Goal: Communication & Community: Participate in discussion

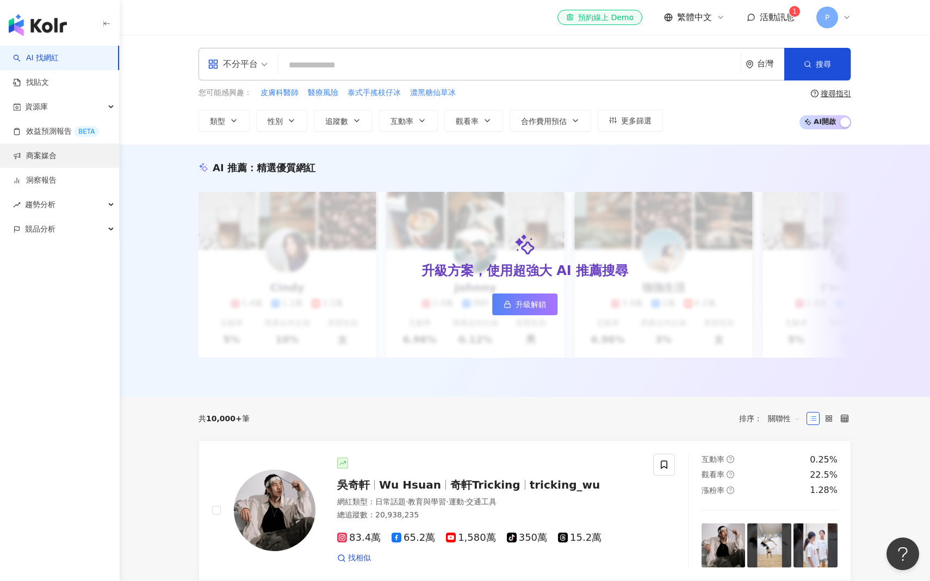
click at [54, 151] on link "商案媒合" at bounding box center [34, 156] width 43 height 11
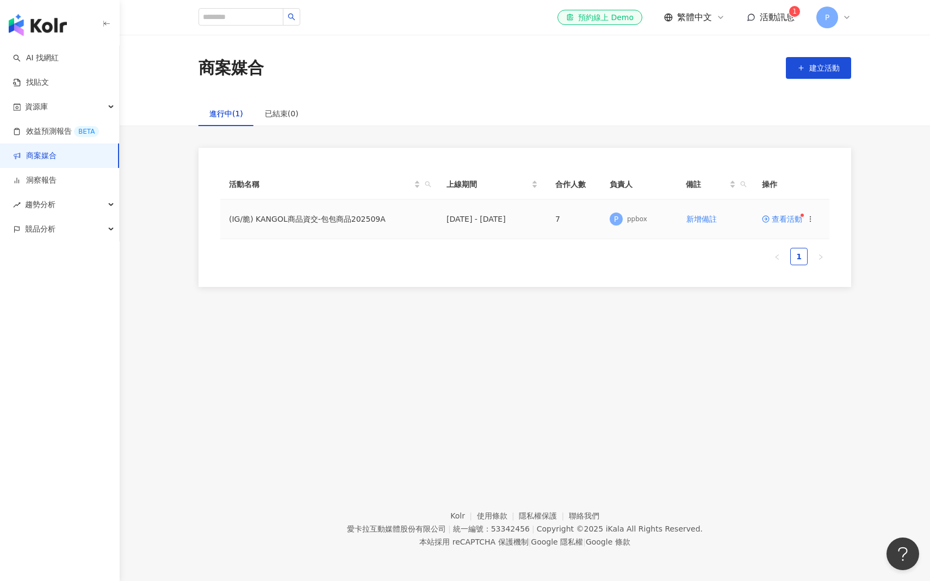
click at [792, 221] on span "查看活動" at bounding box center [782, 219] width 40 height 8
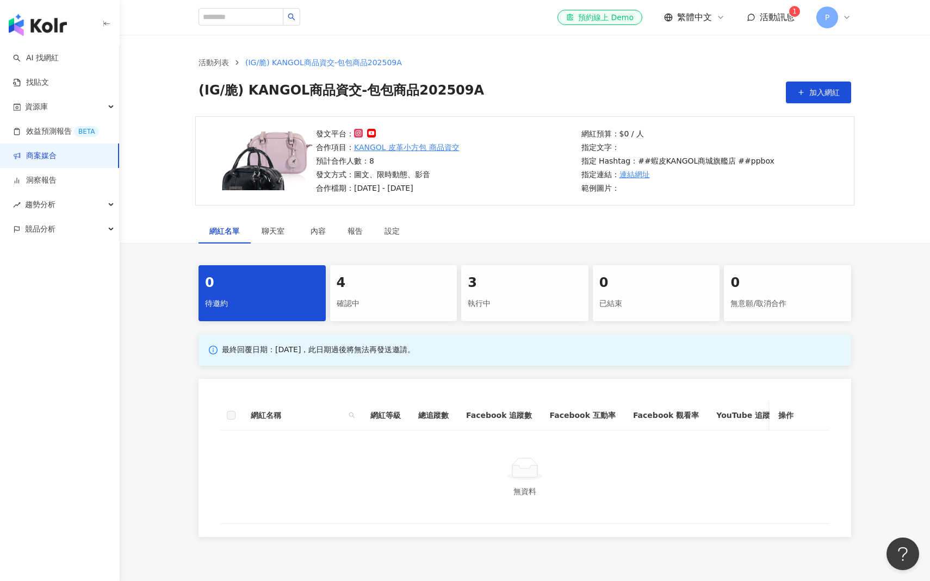
scroll to position [83, 0]
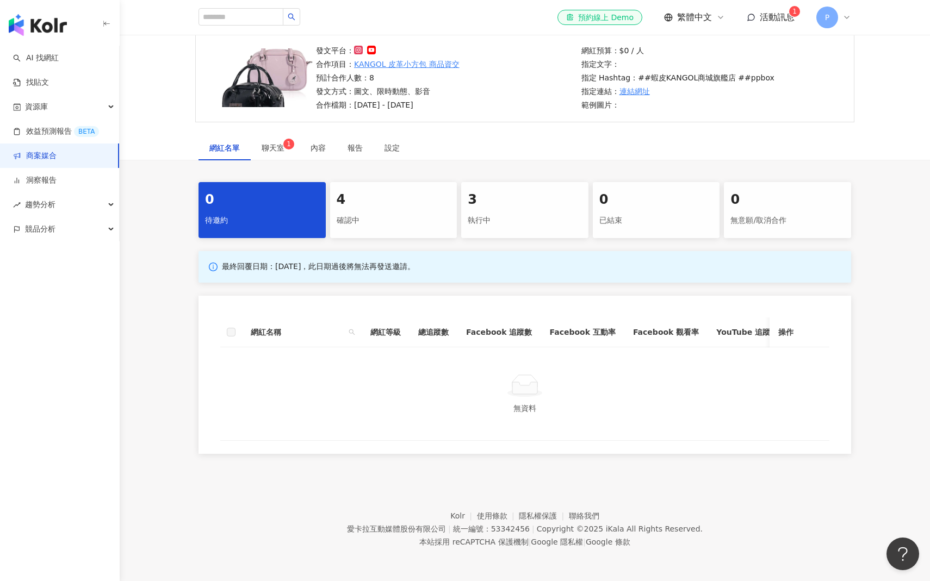
click at [380, 225] on div "確認中" at bounding box center [394, 221] width 114 height 18
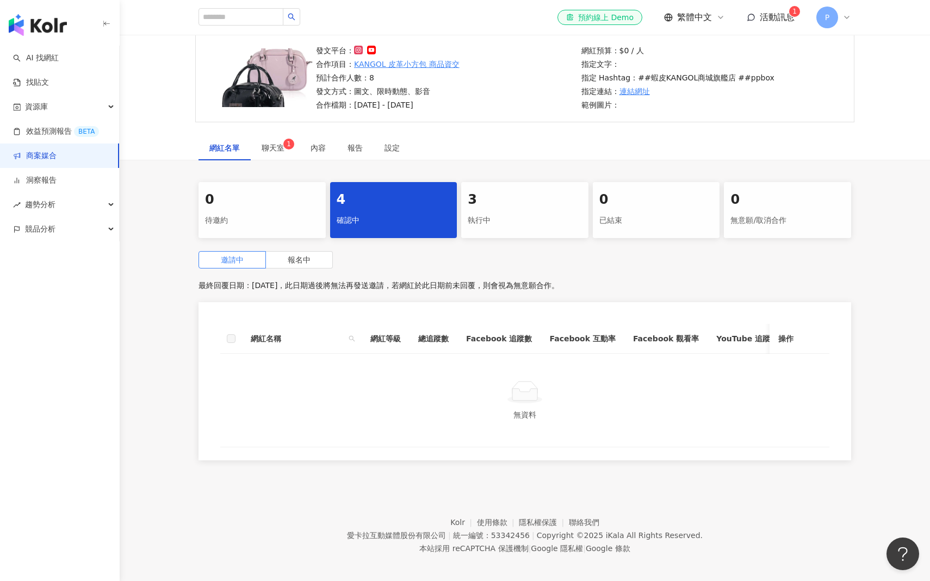
scroll to position [90, 0]
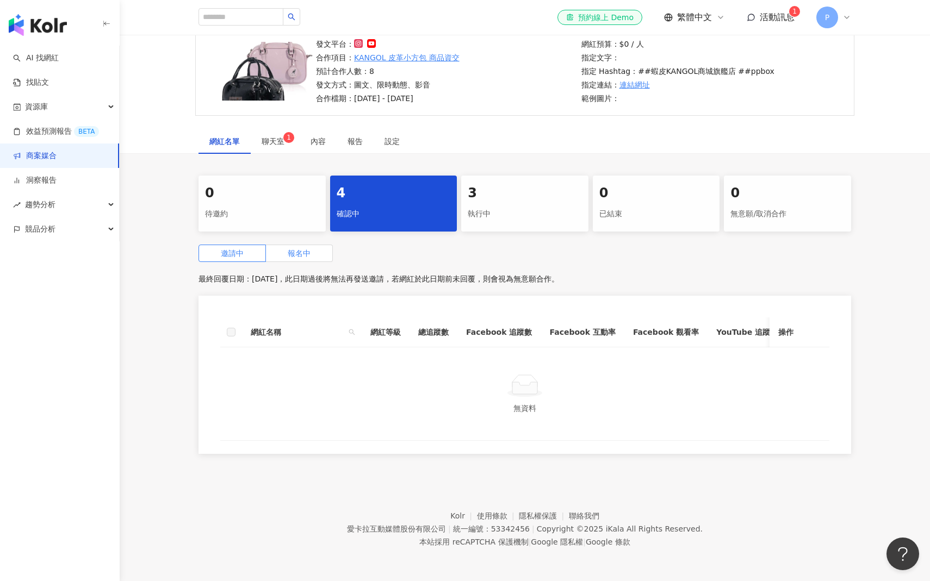
click at [318, 254] on label "報名中" at bounding box center [299, 253] width 67 height 17
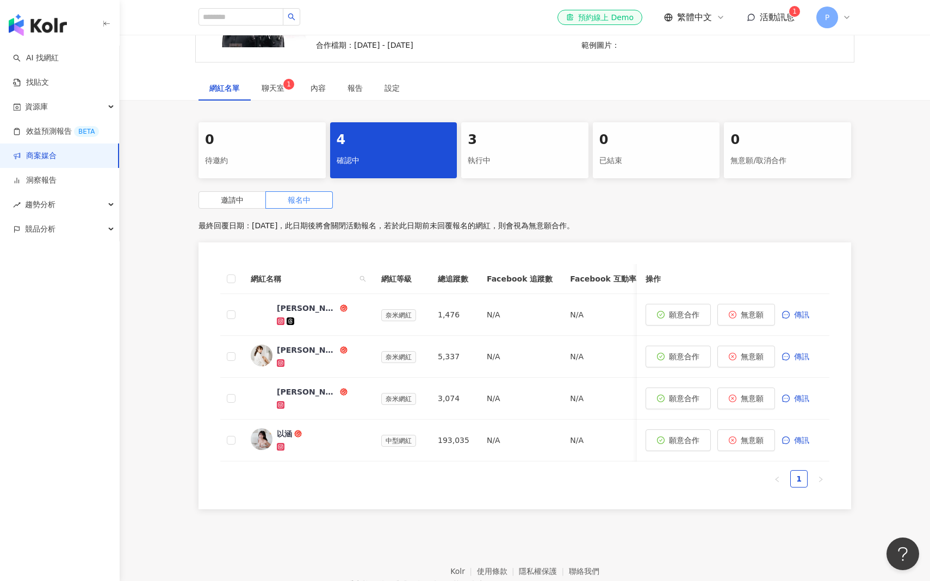
scroll to position [164, 0]
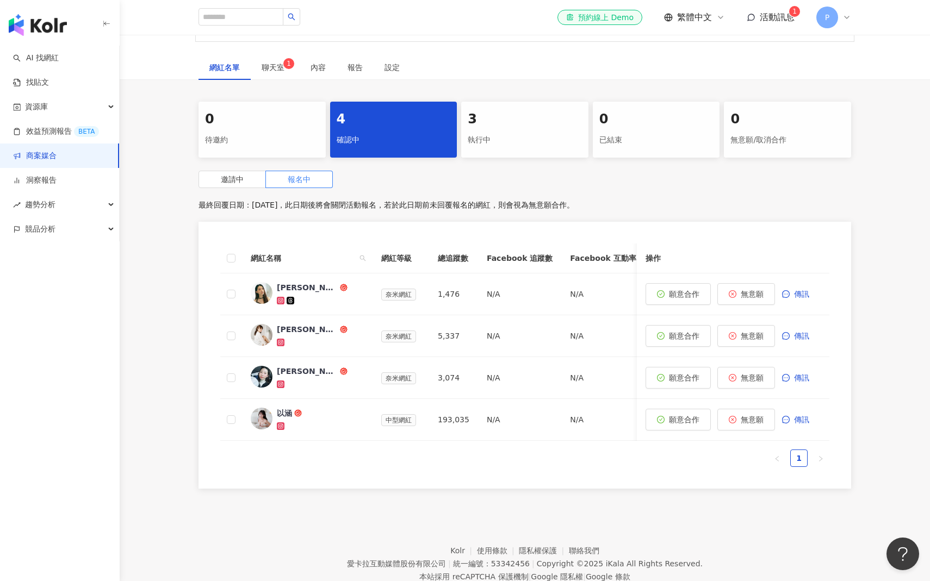
click at [199, 332] on div "網紅名稱 網紅等級 總追蹤數 Facebook 追蹤數 Facebook 互動率 Facebook 觀看率 YouTube 追蹤數 YouTube 互動率 Y…" at bounding box center [524, 355] width 652 height 267
click at [283, 65] on sup "1" at bounding box center [288, 63] width 11 height 11
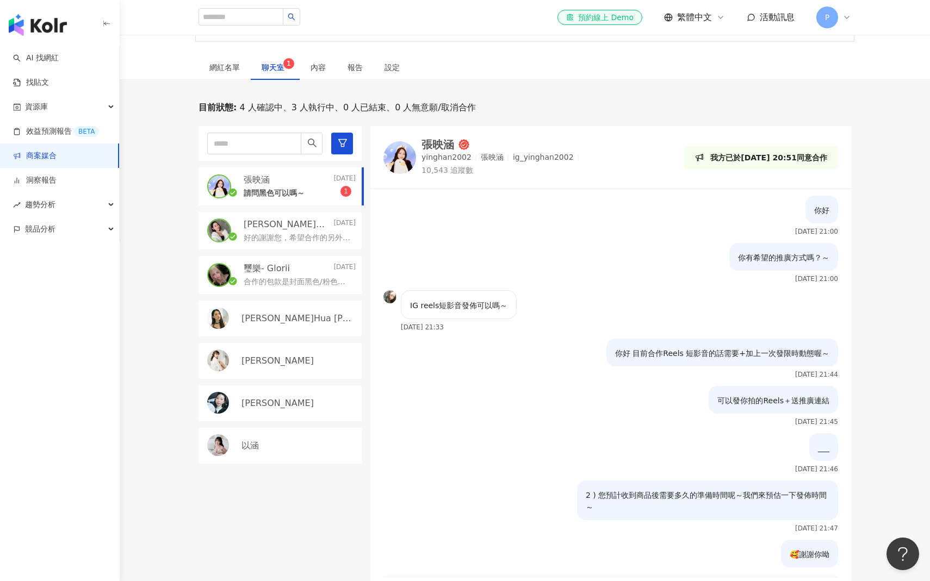
scroll to position [842, 0]
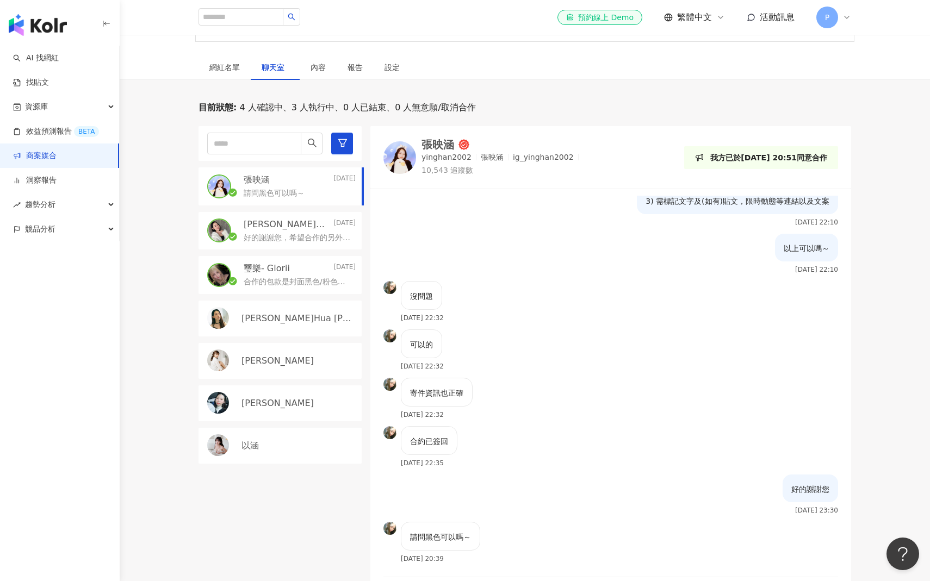
click at [160, 186] on div "目前狀態 : 4 人確認中、3 人執行中、0 人已結束、0 人無意願/取消合作 [PERSON_NAME] [DATE] 請問黑色可以嗎～ 翁逼逼的吃喝玩樂 …" at bounding box center [525, 362] width 810 height 521
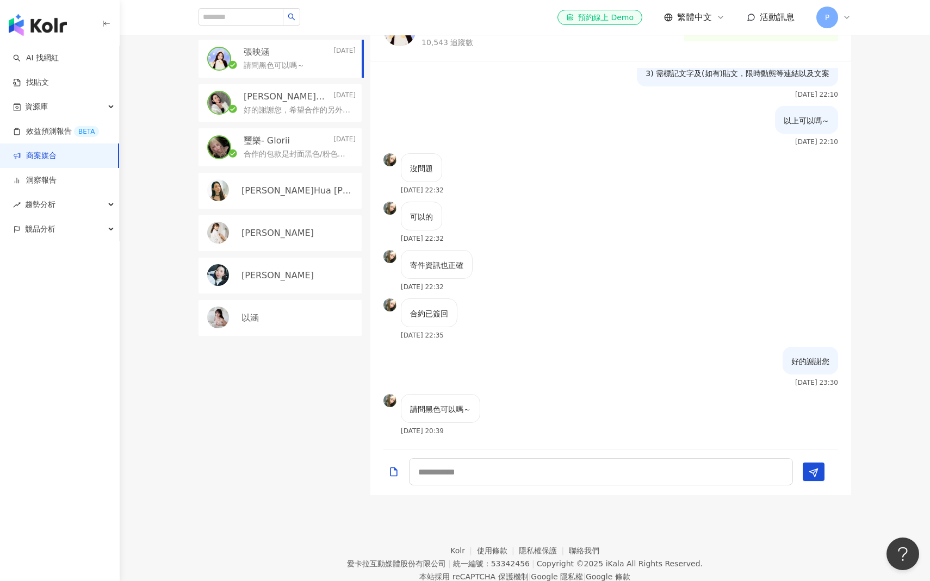
scroll to position [326, 0]
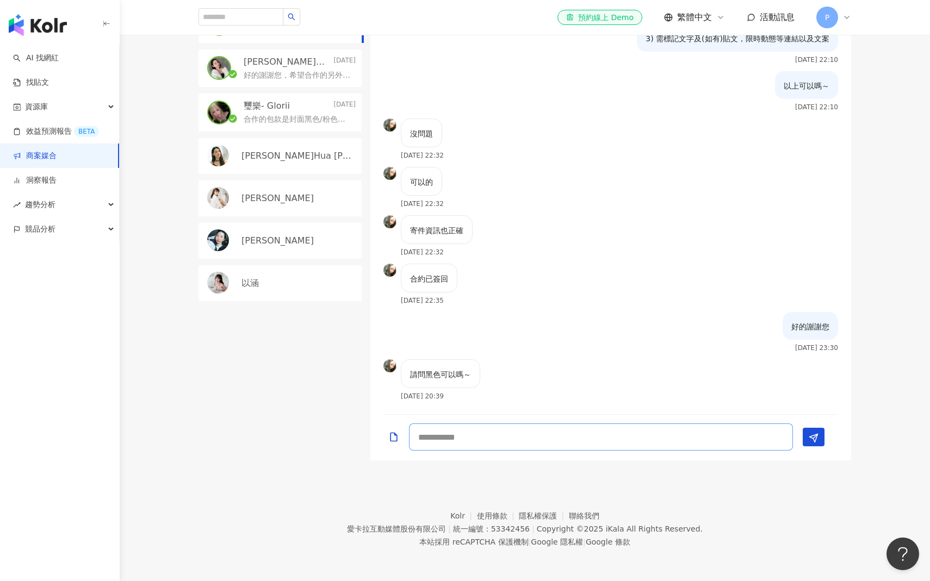
click at [604, 442] on textarea at bounding box center [601, 437] width 384 height 27
type textarea "*"
type textarea "**"
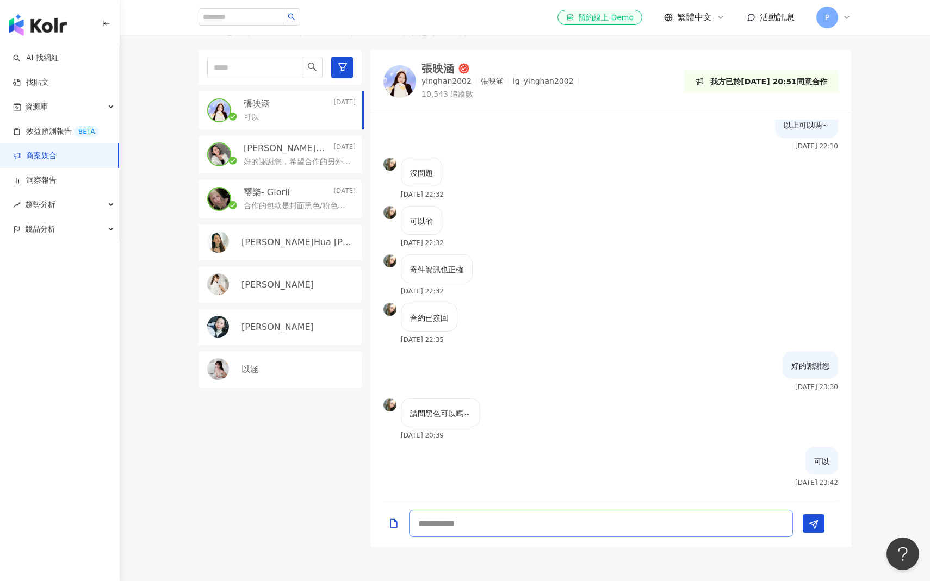
scroll to position [198, 0]
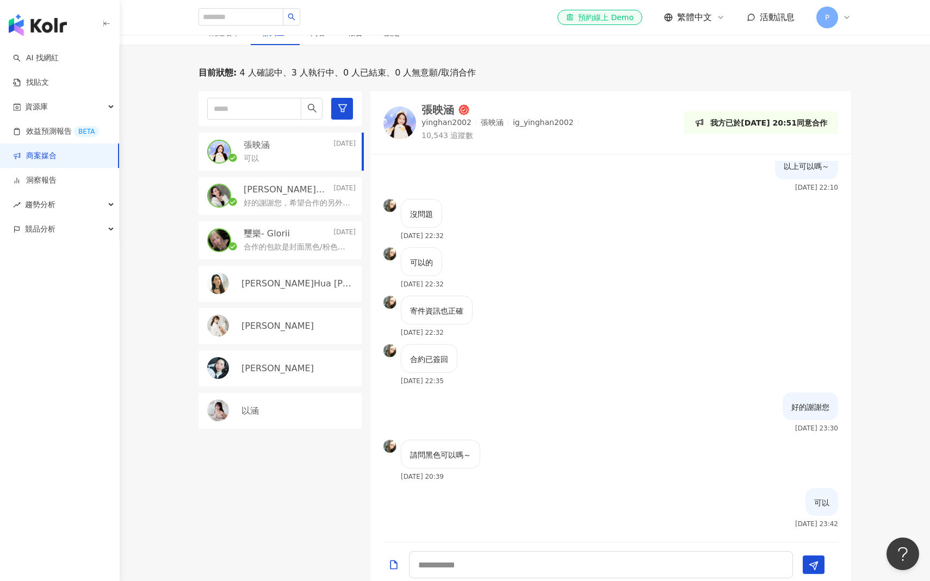
click at [171, 156] on div "目前狀態 : 4 人確認中、3 人執行中、0 人已結束、0 人無意願/取消合作 [PERSON_NAME] [DATE] 可以 翁逼逼的吃喝玩樂 [DATE]…" at bounding box center [525, 327] width 810 height 521
click at [257, 200] on p "好的謝謝您，希望合作的另外一個產品是編號 ￼【65251740】謝謝" at bounding box center [298, 203] width 108 height 11
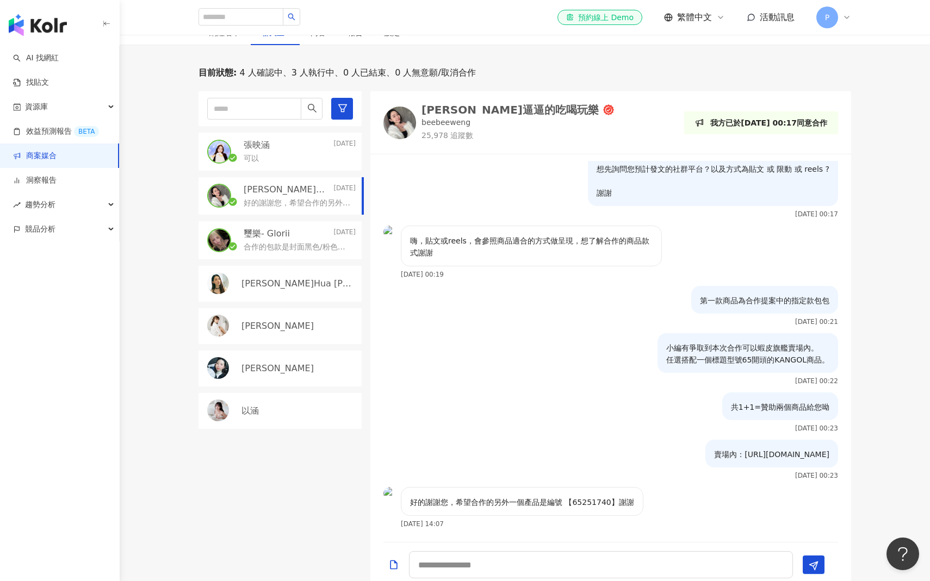
scroll to position [149, 0]
click at [456, 560] on textarea at bounding box center [601, 564] width 384 height 27
type textarea "******"
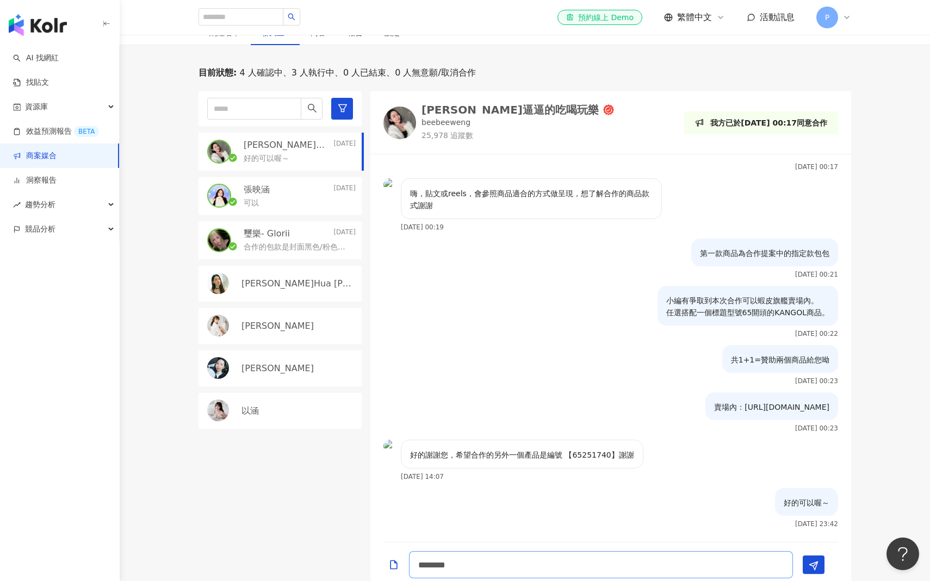
type textarea "*********"
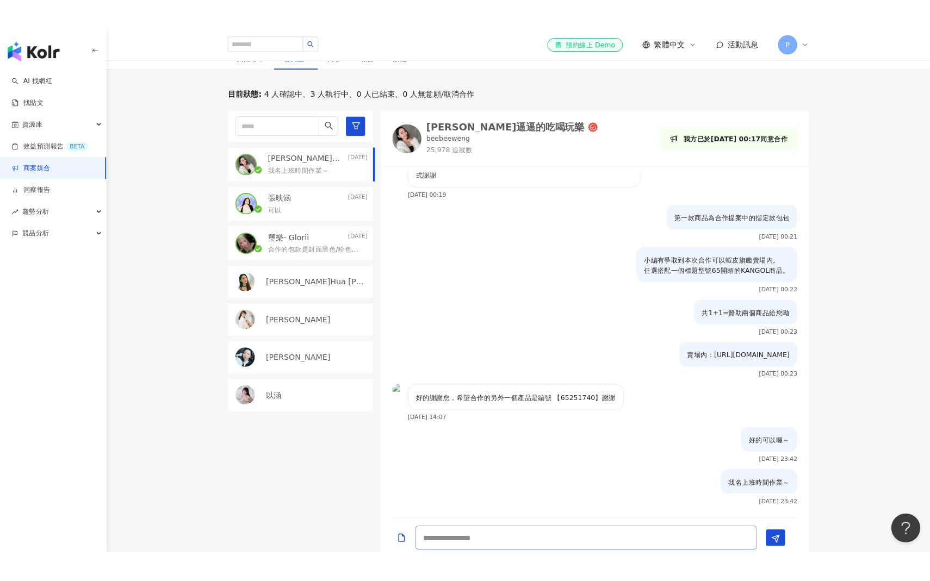
scroll to position [244, 0]
